Goal: Find specific page/section: Locate a particular part of the current website

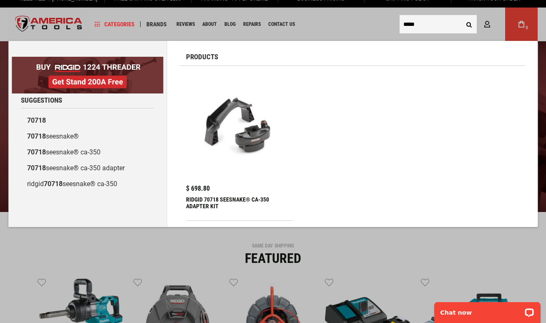
scroll to position [15, 0]
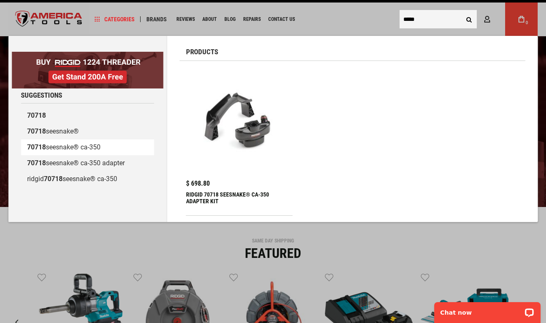
type input "*****"
click at [60, 146] on link "70718 seesnake® ca-350" at bounding box center [87, 147] width 133 height 16
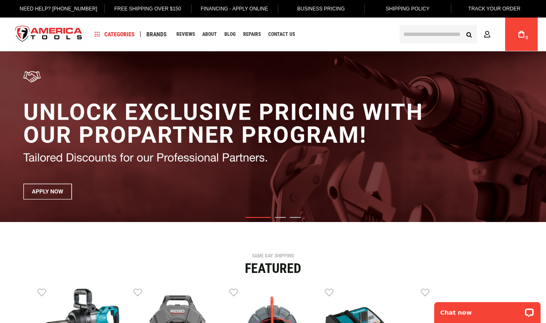
click at [424, 38] on input "text" at bounding box center [438, 34] width 77 height 18
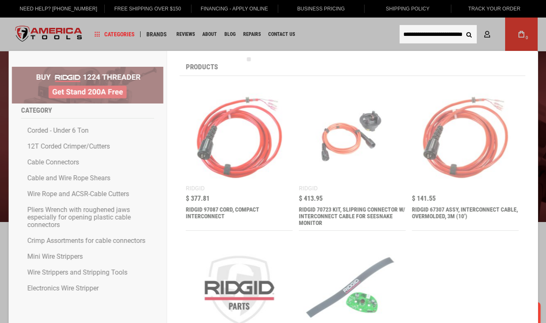
type input "**********"
click at [469, 34] on button "Search" at bounding box center [469, 34] width 16 height 16
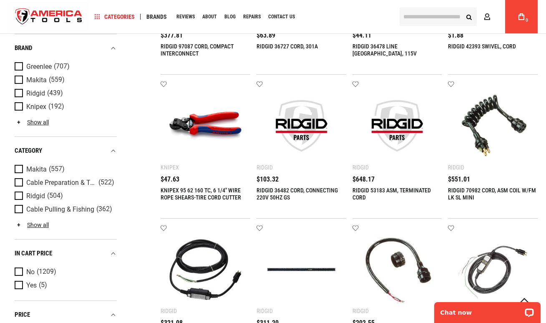
scroll to position [456, 0]
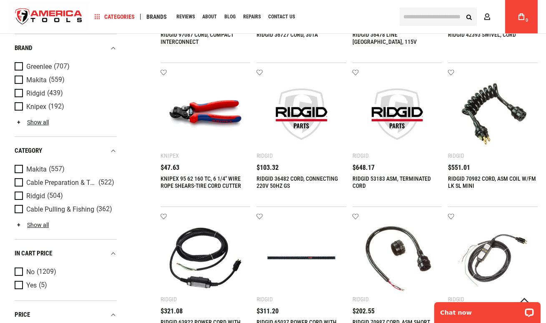
click at [478, 106] on img at bounding box center [492, 114] width 73 height 73
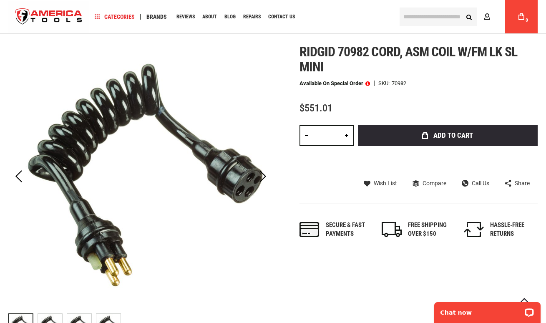
scroll to position [141, 0]
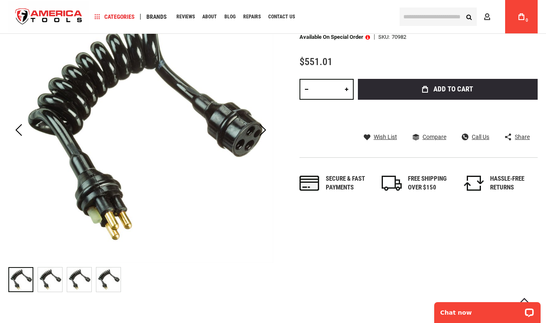
click at [43, 281] on img "RIDGID 70982 CORD, ASM COIL W/FM LK SL MINI" at bounding box center [50, 279] width 24 height 24
click at [71, 281] on img "RIDGID 70982 CORD, ASM COIL W/FM LK SL MINI" at bounding box center [79, 279] width 24 height 24
click at [101, 284] on img "RIDGID 70982 CORD, ASM COIL W/FM LK SL MINI" at bounding box center [108, 279] width 24 height 24
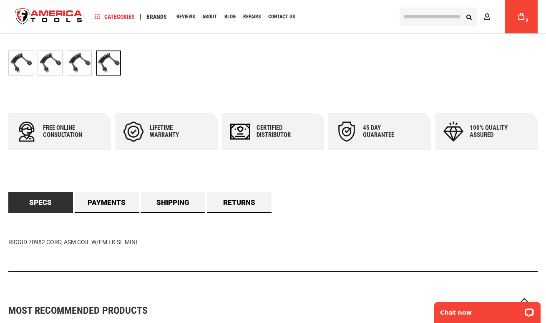
scroll to position [0, 0]
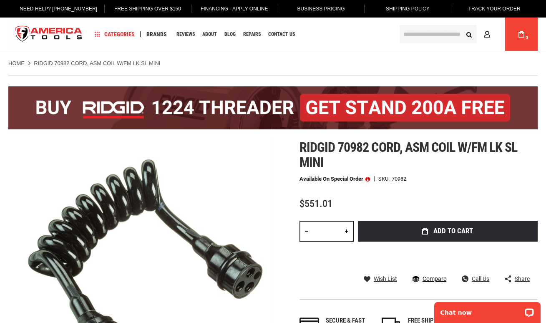
click at [445, 277] on span "Compare" at bounding box center [434, 279] width 24 height 6
click at [263, 278] on div "Next" at bounding box center [262, 271] width 21 height 29
click at [264, 278] on div "Next" at bounding box center [262, 271] width 21 height 29
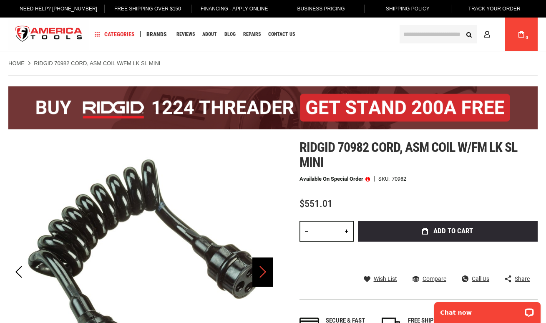
click at [264, 278] on div "Next" at bounding box center [262, 271] width 21 height 29
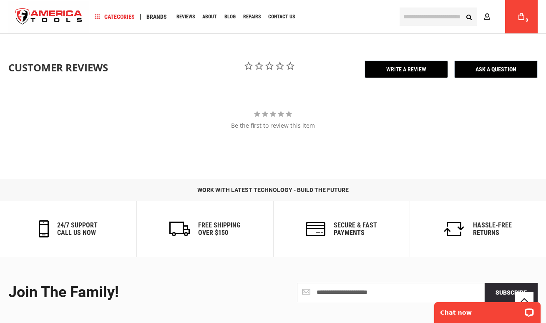
scroll to position [858, 0]
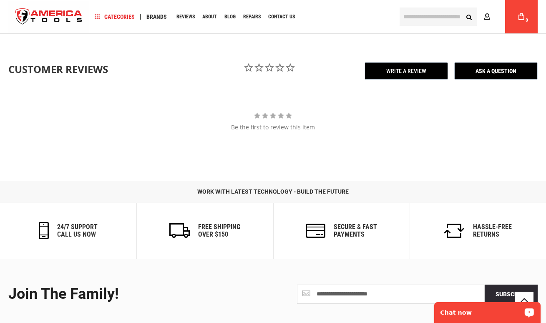
click at [498, 312] on p "Chat now" at bounding box center [481, 312] width 83 height 7
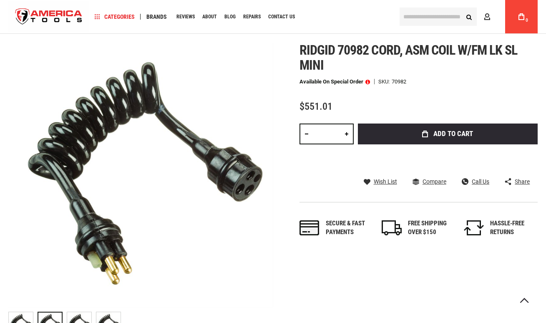
scroll to position [114, 0]
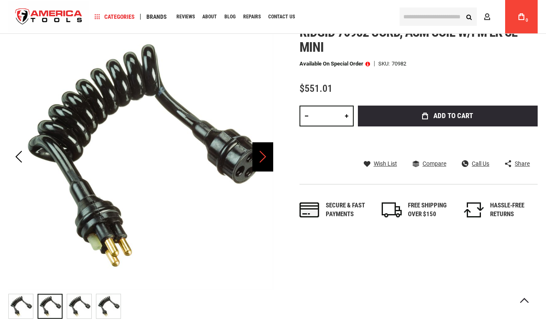
click at [267, 160] on div "Next" at bounding box center [262, 156] width 21 height 29
click at [268, 161] on div "Next" at bounding box center [262, 156] width 21 height 29
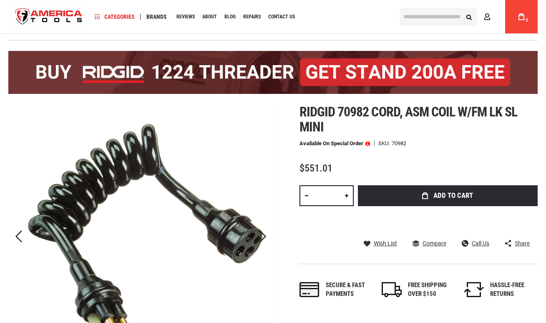
scroll to position [36, 0]
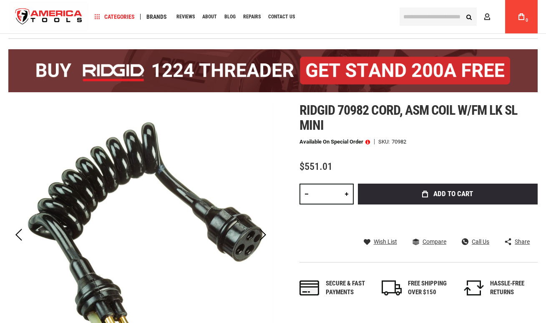
click at [226, 149] on img at bounding box center [140, 235] width 265 height 265
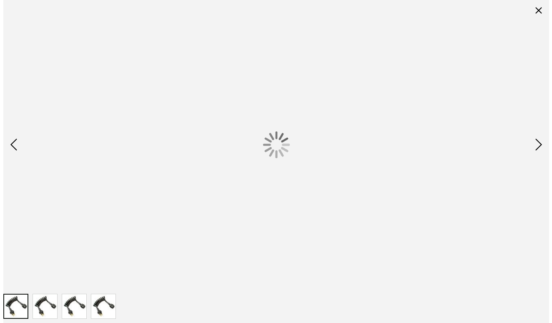
scroll to position [0, 0]
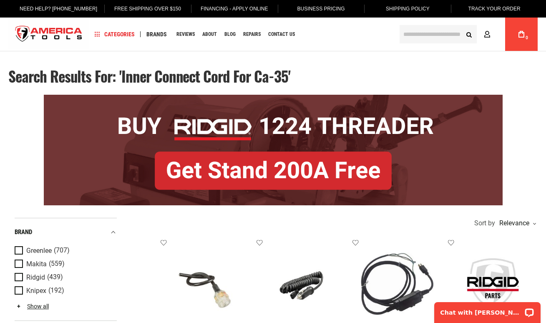
click at [430, 33] on input "text" at bounding box center [438, 34] width 77 height 18
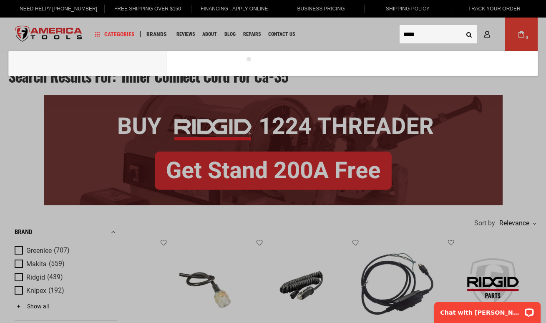
type input "*****"
click at [469, 34] on button "Search" at bounding box center [469, 34] width 16 height 16
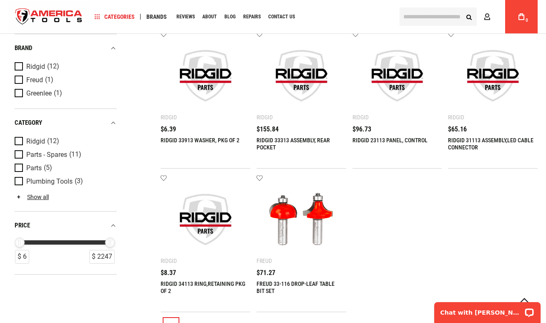
scroll to position [429, 0]
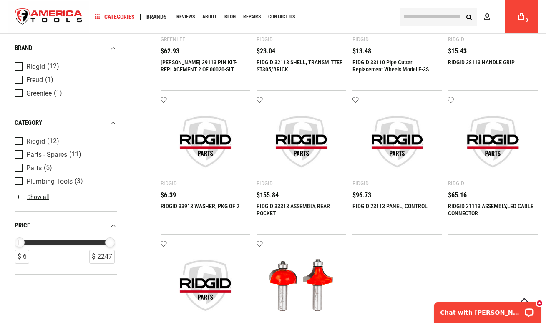
click at [445, 17] on input "text" at bounding box center [438, 17] width 77 height 18
